Goal: Transaction & Acquisition: Purchase product/service

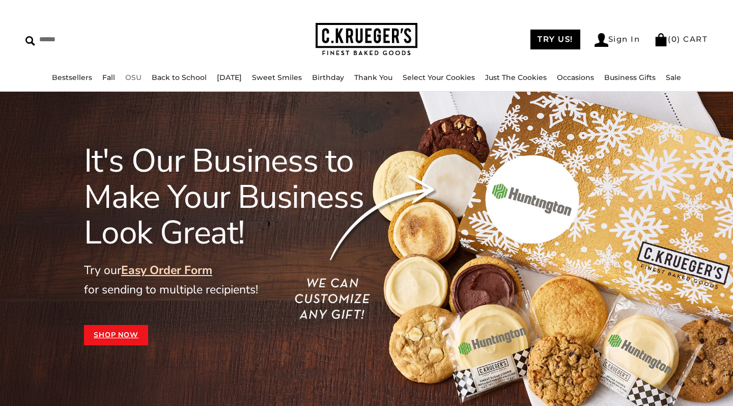
click at [125, 77] on link "OSU" at bounding box center [133, 77] width 16 height 9
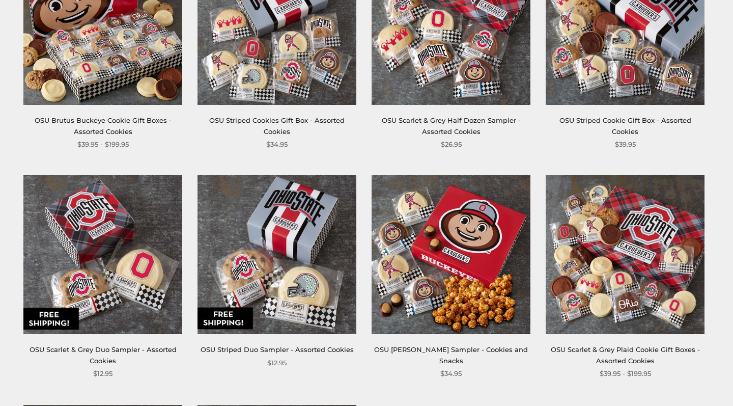
scroll to position [106, 0]
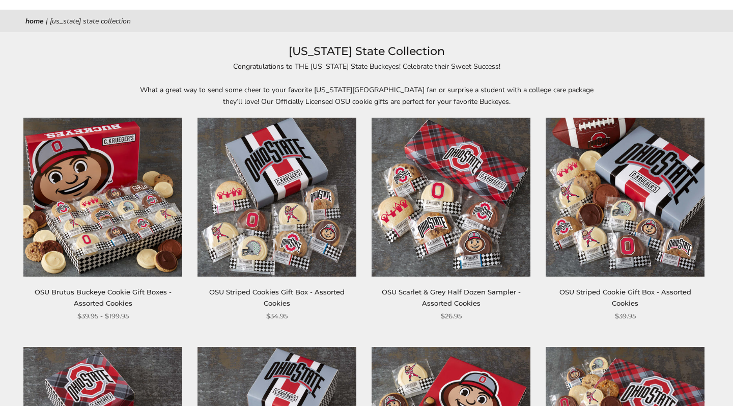
click at [462, 213] on img at bounding box center [451, 197] width 159 height 159
click at [278, 219] on img at bounding box center [277, 197] width 159 height 159
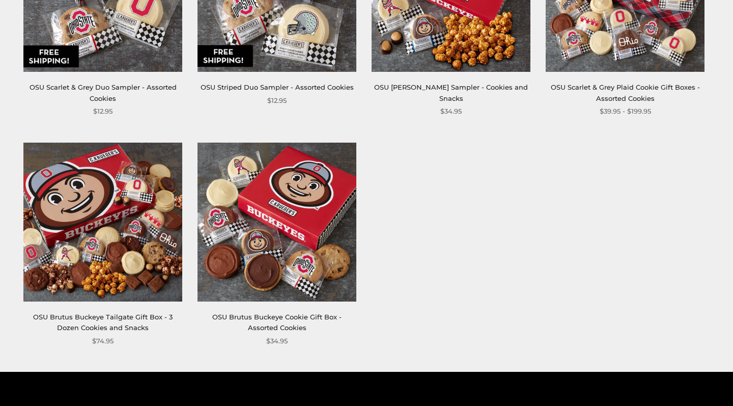
scroll to position [553, 0]
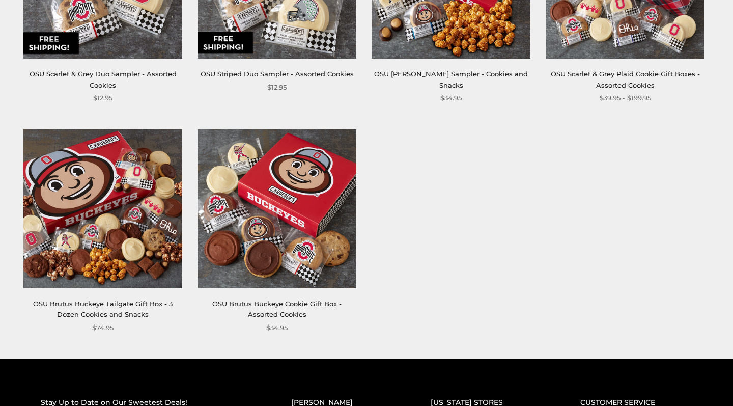
click at [283, 218] on img at bounding box center [277, 208] width 159 height 159
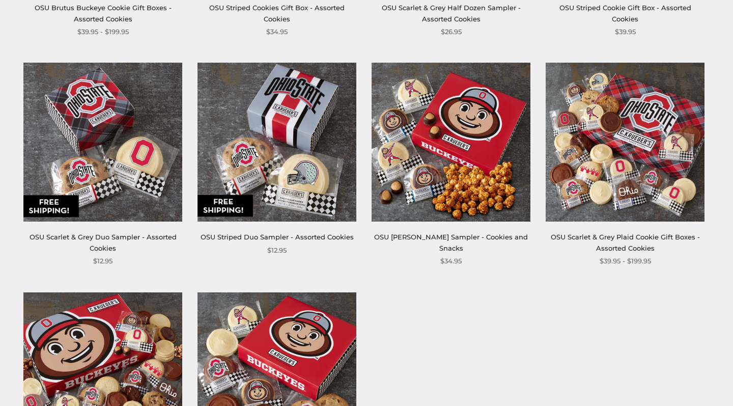
scroll to position [383, 0]
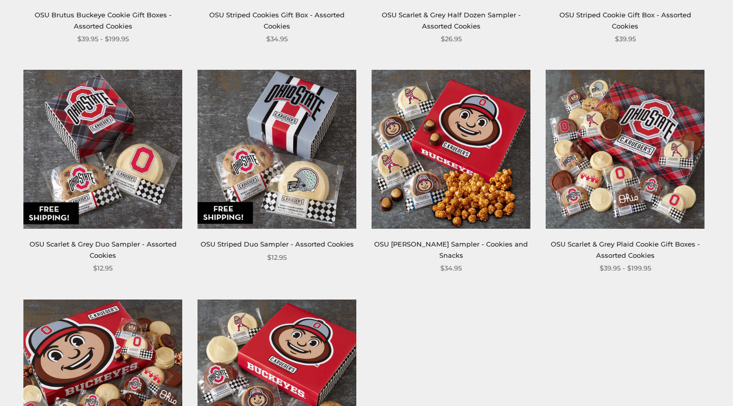
click at [105, 145] on img at bounding box center [102, 149] width 159 height 159
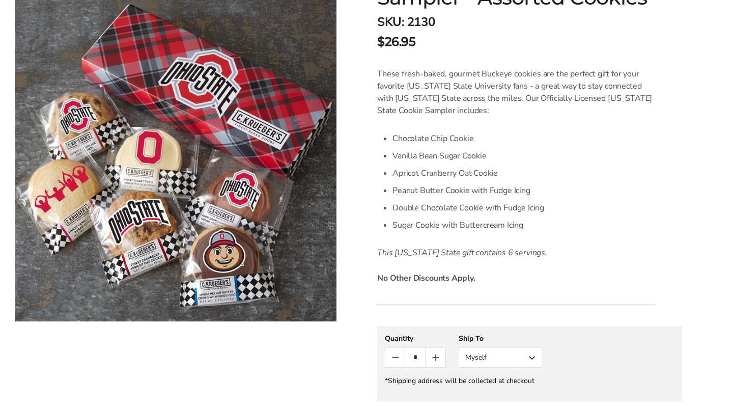
scroll to position [338, 0]
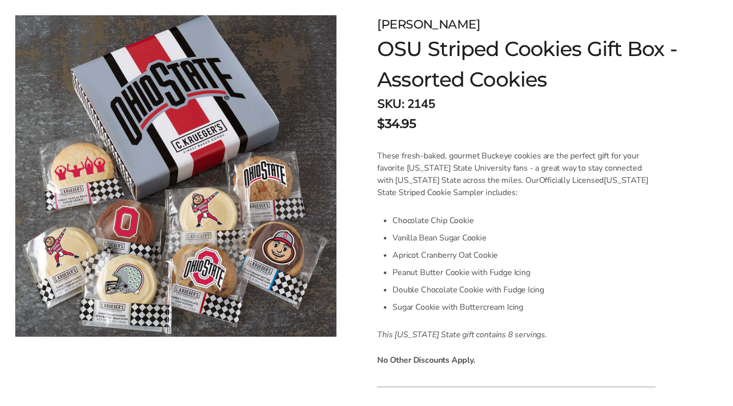
scroll to position [258, 0]
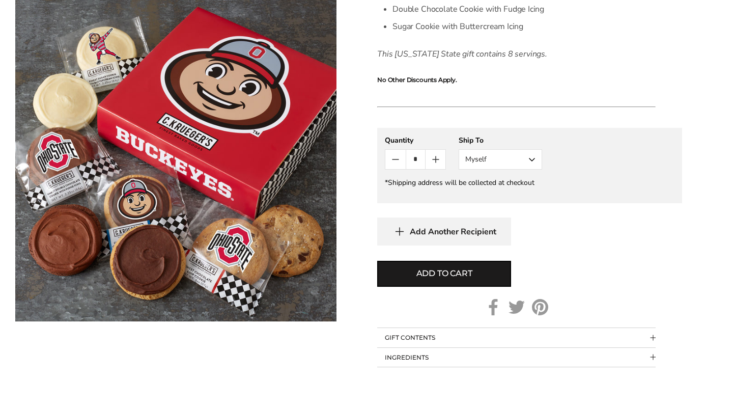
scroll to position [441, 0]
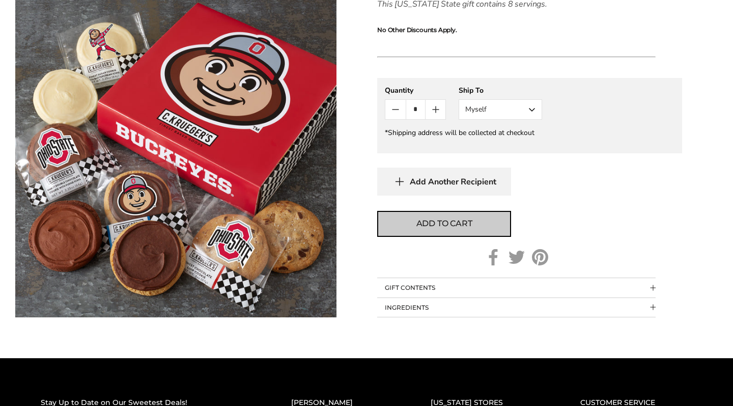
click at [456, 221] on span "Add to cart" at bounding box center [444, 223] width 56 height 12
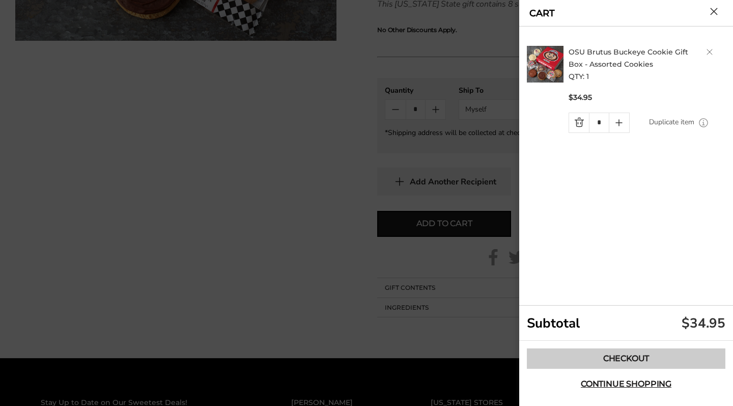
click at [614, 356] on link "Checkout" at bounding box center [626, 358] width 199 height 20
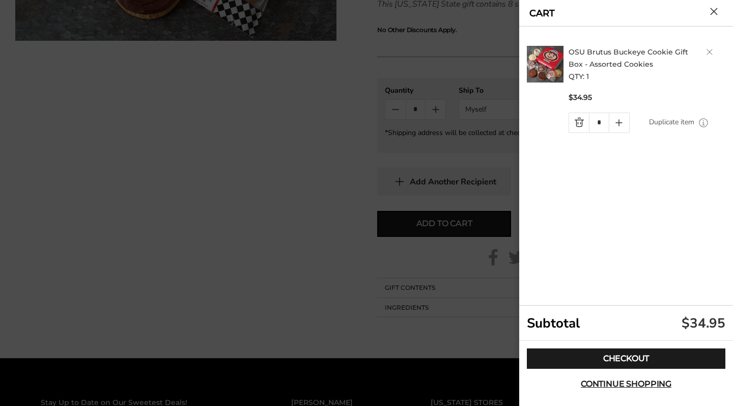
click at [714, 12] on button "Close cart" at bounding box center [714, 12] width 8 height 8
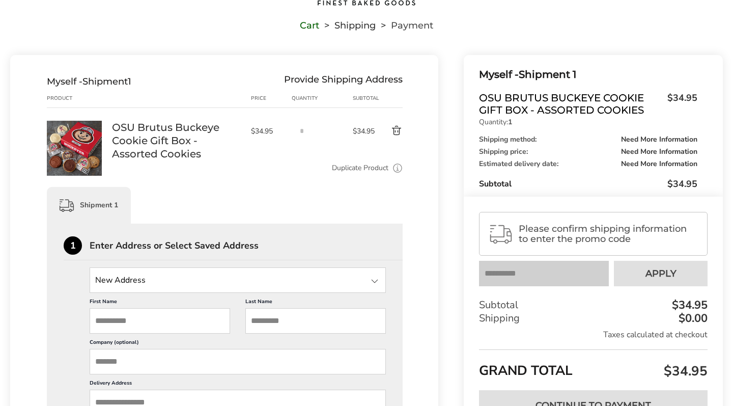
scroll to position [224, 0]
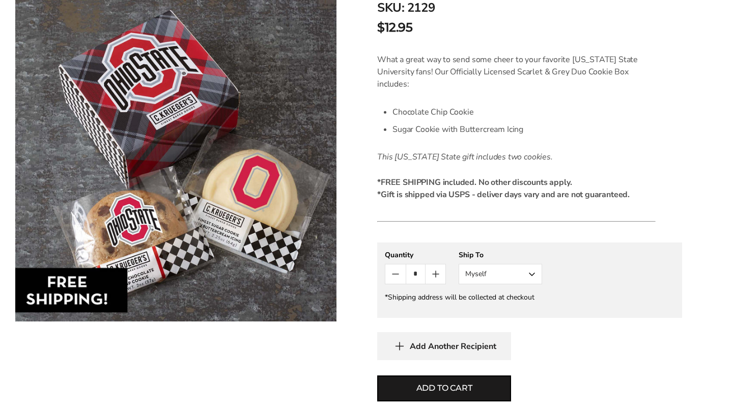
scroll to position [252, 0]
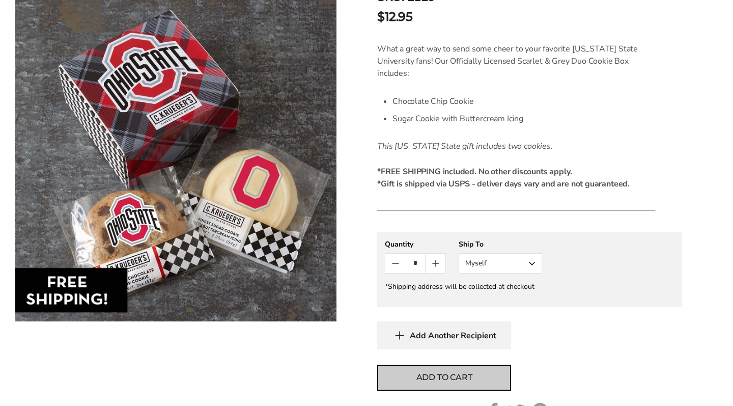
click at [453, 371] on span "Add to cart" at bounding box center [444, 377] width 56 height 12
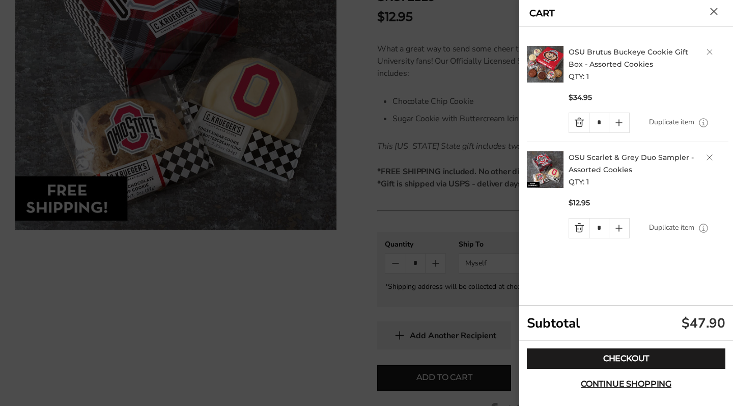
click at [709, 51] on link "Delete product" at bounding box center [710, 52] width 6 height 6
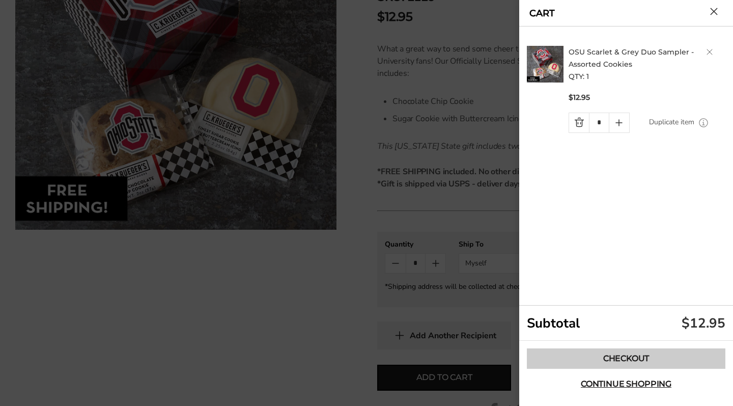
click at [624, 357] on link "Checkout" at bounding box center [626, 358] width 199 height 20
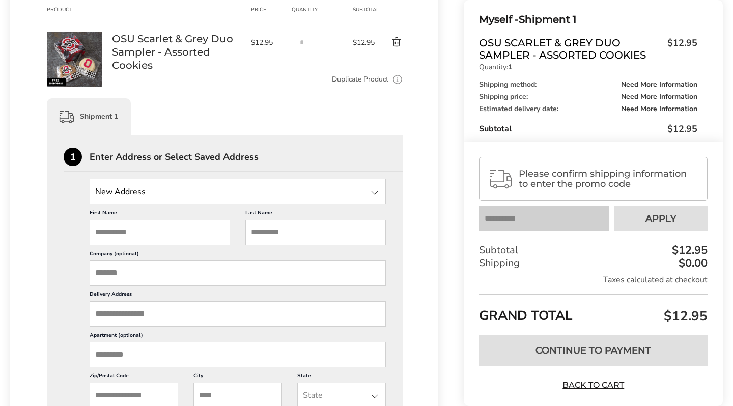
scroll to position [165, 0]
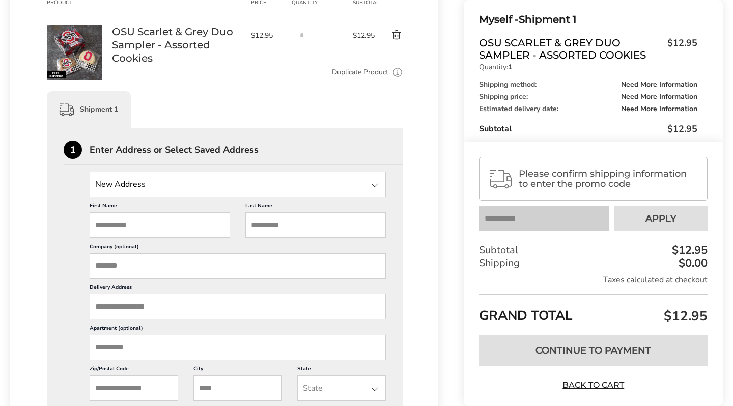
click at [377, 183] on div at bounding box center [375, 185] width 12 height 12
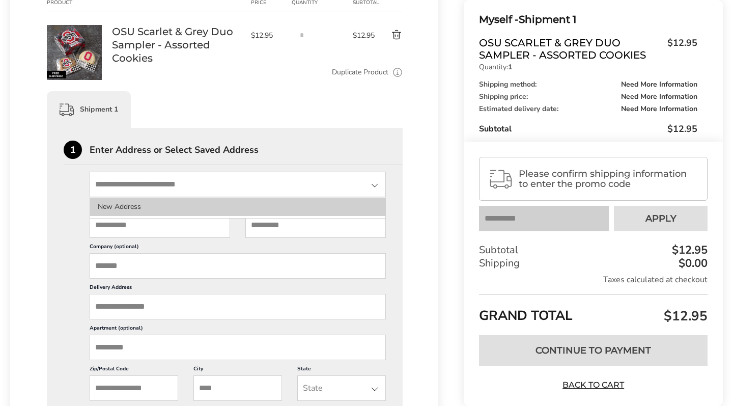
click at [146, 204] on li "New Address" at bounding box center [237, 207] width 295 height 18
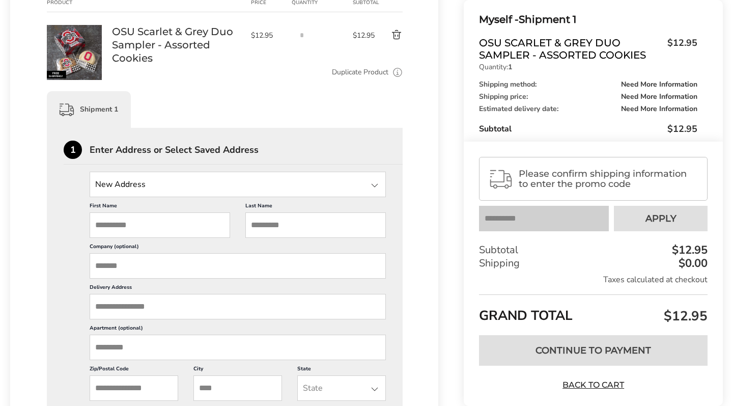
click at [144, 231] on input "First Name" at bounding box center [160, 224] width 140 height 25
type input "*****"
click at [315, 229] on input "Last Name" at bounding box center [315, 224] width 140 height 25
type input "********"
click at [179, 319] on input "Delivery Address" at bounding box center [238, 306] width 296 height 25
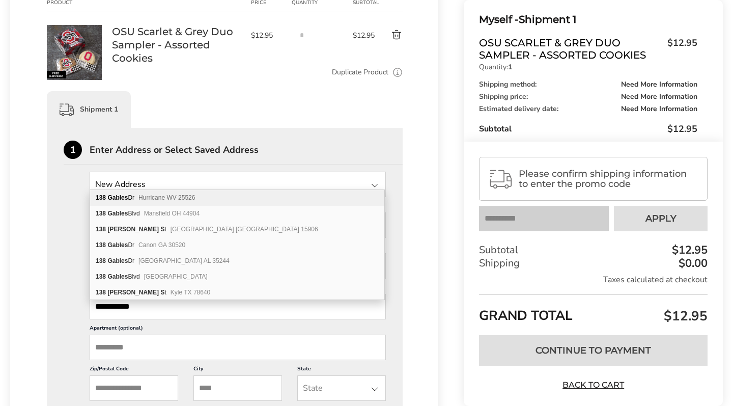
click at [155, 198] on span "Hurricane WV 25526" at bounding box center [166, 197] width 57 height 7
type input "**********"
type input "*********"
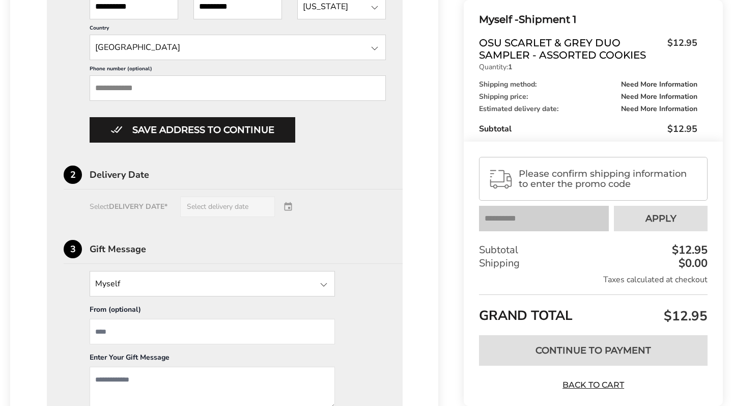
scroll to position [547, 0]
click at [290, 216] on div "Select DELIVERY DATE* Select delivery date" at bounding box center [225, 206] width 322 height 20
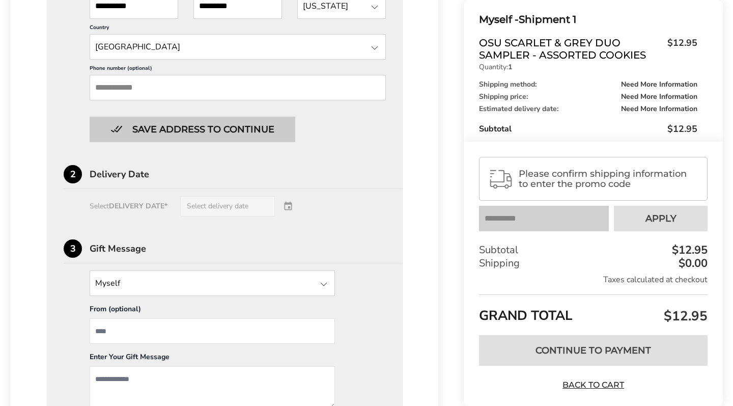
click at [217, 139] on button "Save address to continue" at bounding box center [193, 129] width 206 height 25
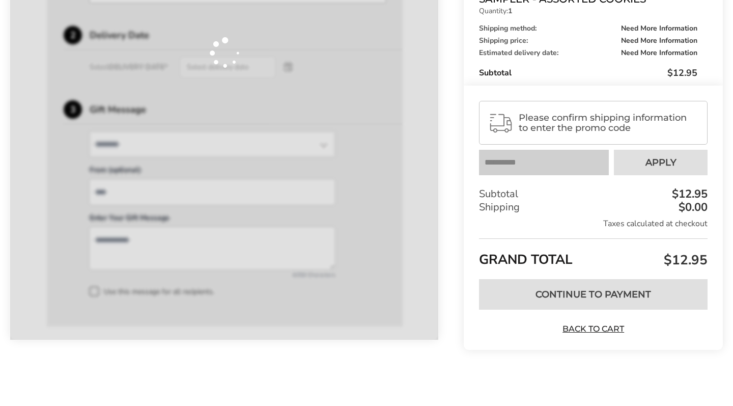
scroll to position [361, 0]
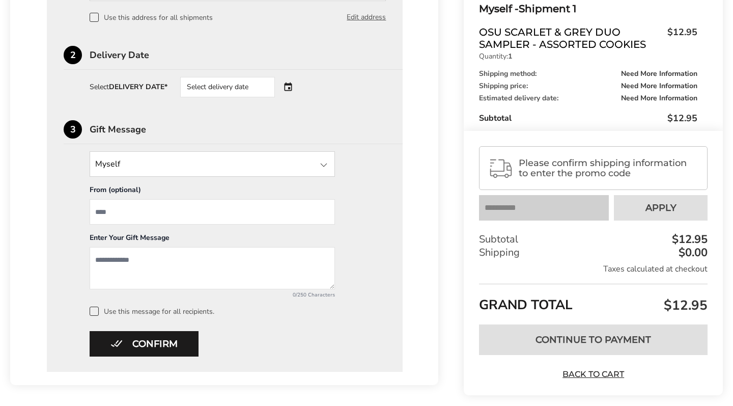
click at [292, 90] on div "Select delivery date" at bounding box center [241, 87] width 123 height 20
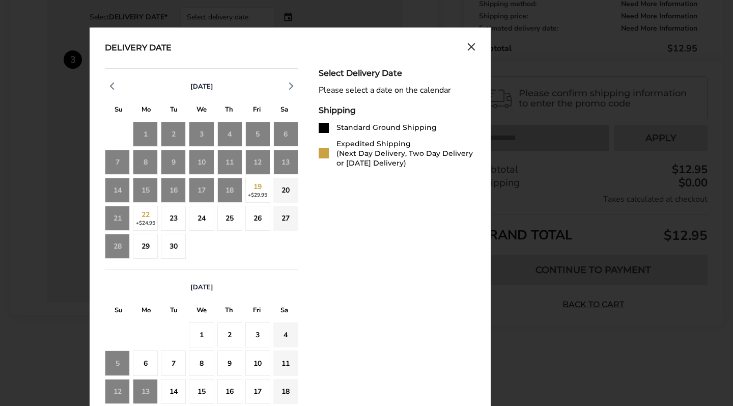
scroll to position [434, 0]
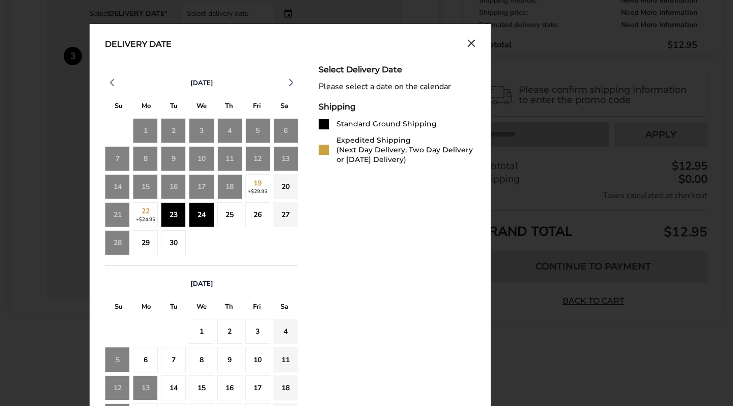
click at [203, 215] on div "24" at bounding box center [201, 214] width 25 height 25
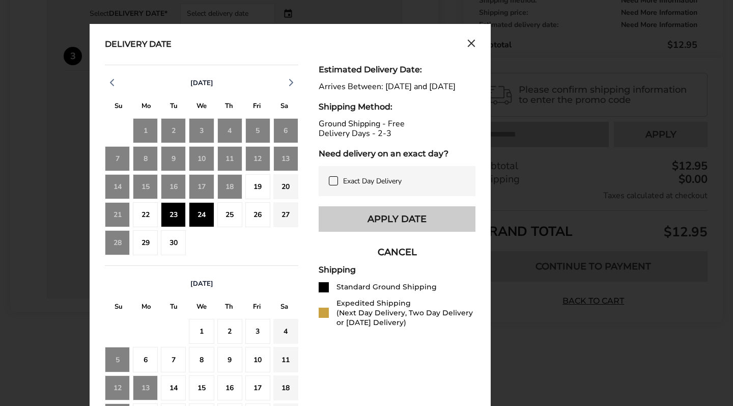
click at [439, 232] on button "Apply Date" at bounding box center [397, 218] width 157 height 25
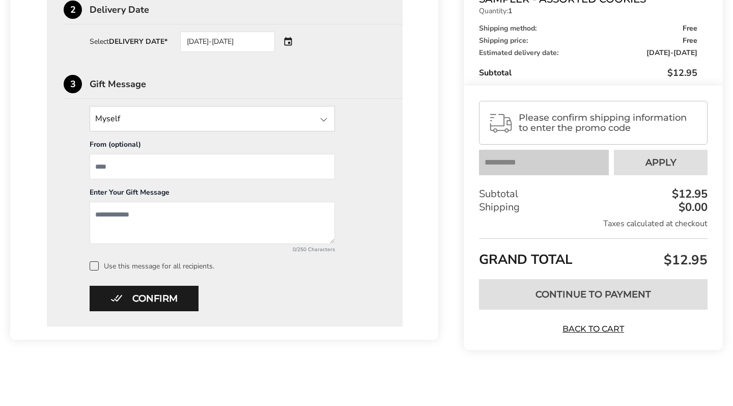
click at [324, 119] on div at bounding box center [324, 120] width 12 height 12
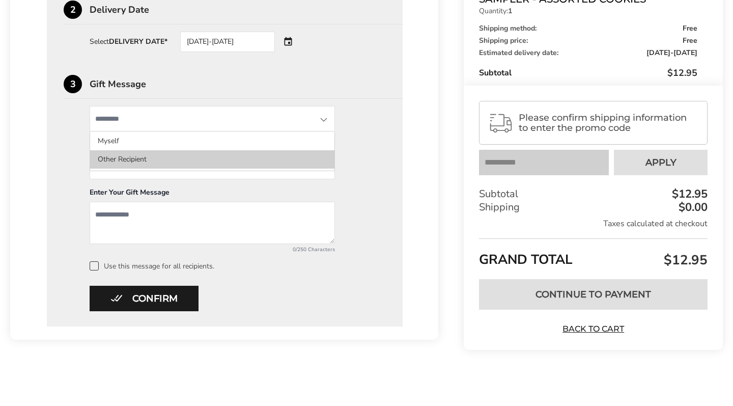
click at [144, 159] on li "Other Recipient" at bounding box center [212, 159] width 244 height 18
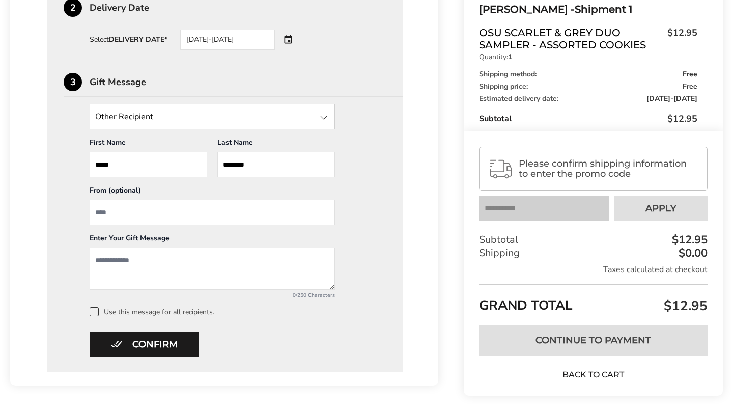
click at [322, 120] on div at bounding box center [324, 117] width 12 height 12
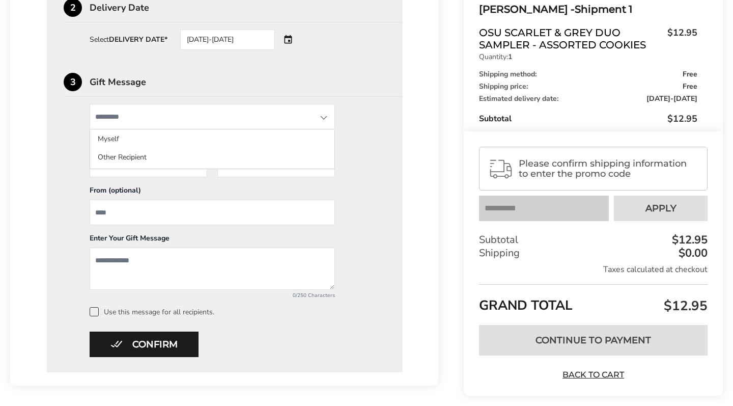
click at [322, 120] on div at bounding box center [324, 117] width 12 height 12
click at [366, 108] on div "Other Recipient Myself Other Recipient First Name * Enter recipient name ***** …" at bounding box center [225, 210] width 322 height 212
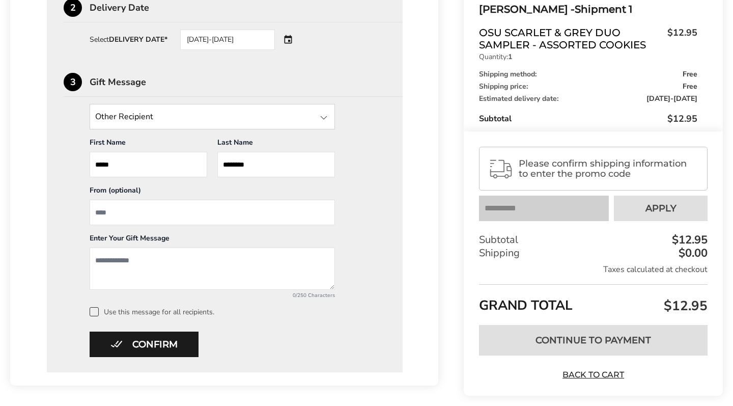
click at [148, 266] on textarea "Add a message" at bounding box center [212, 268] width 245 height 42
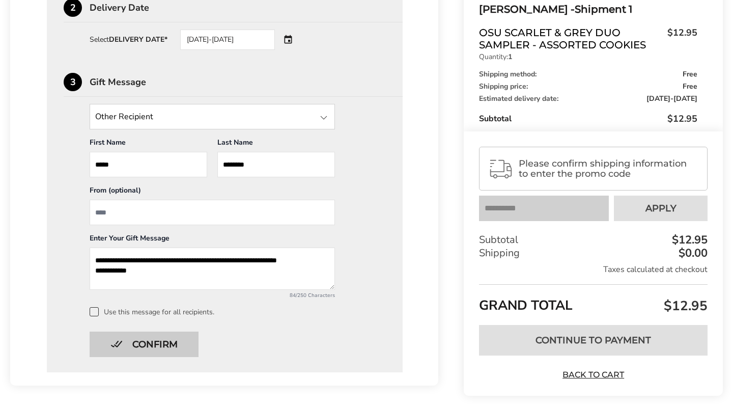
type textarea "**********"
click at [161, 342] on button "Confirm" at bounding box center [144, 343] width 109 height 25
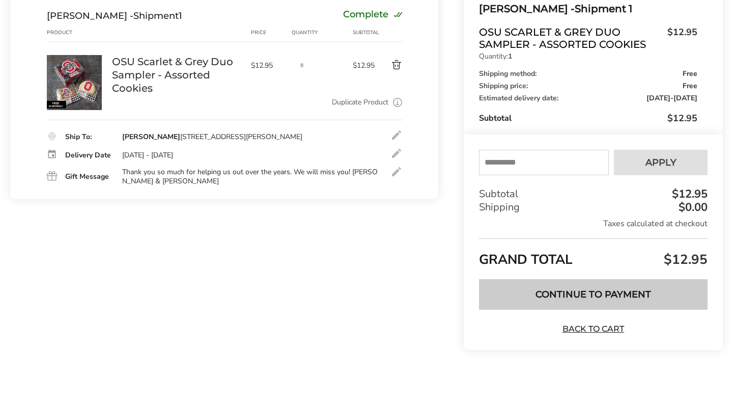
click at [603, 289] on button "Continue to Payment" at bounding box center [593, 294] width 229 height 31
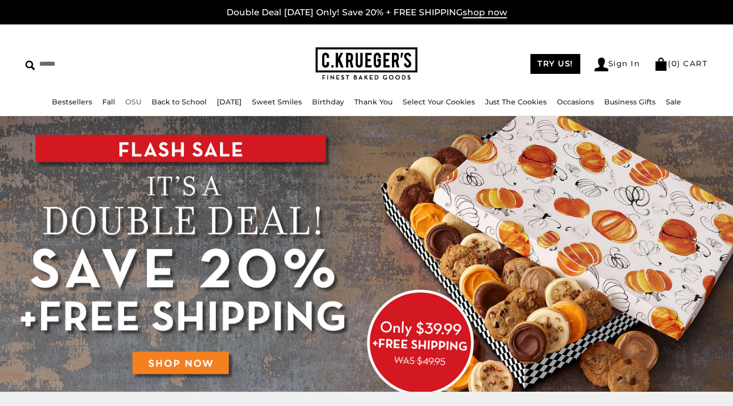
click at [125, 102] on link "OSU" at bounding box center [133, 101] width 16 height 9
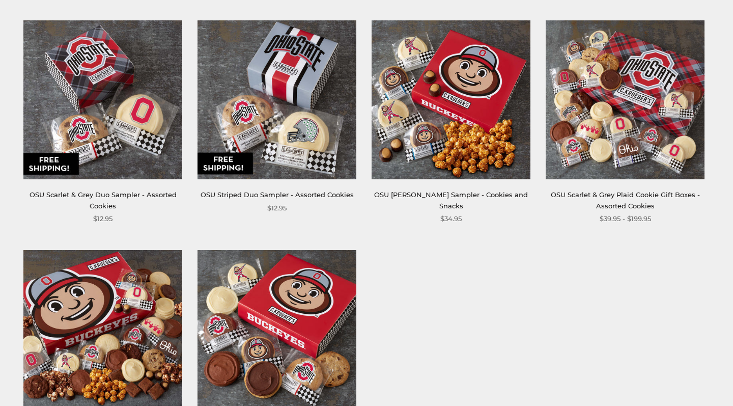
scroll to position [417, 0]
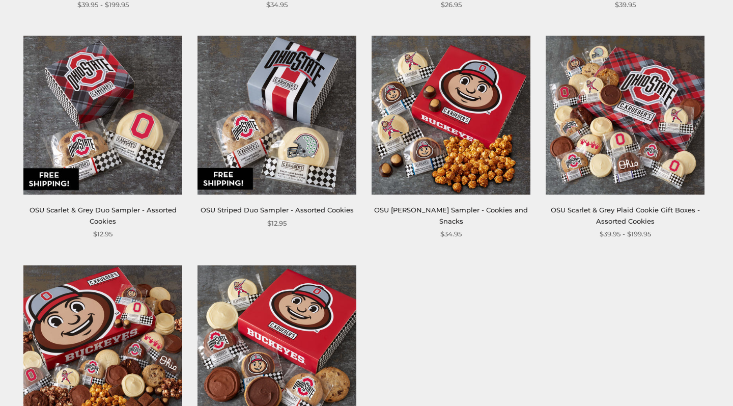
click at [114, 114] on img at bounding box center [102, 115] width 159 height 159
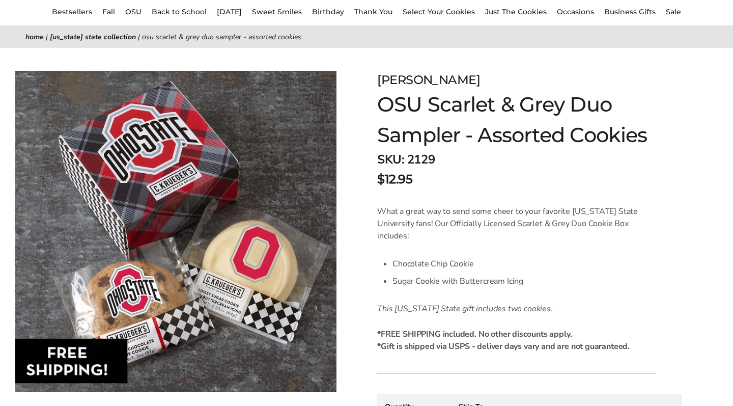
scroll to position [91, 0]
